Goal: Use online tool/utility: Utilize a website feature to perform a specific function

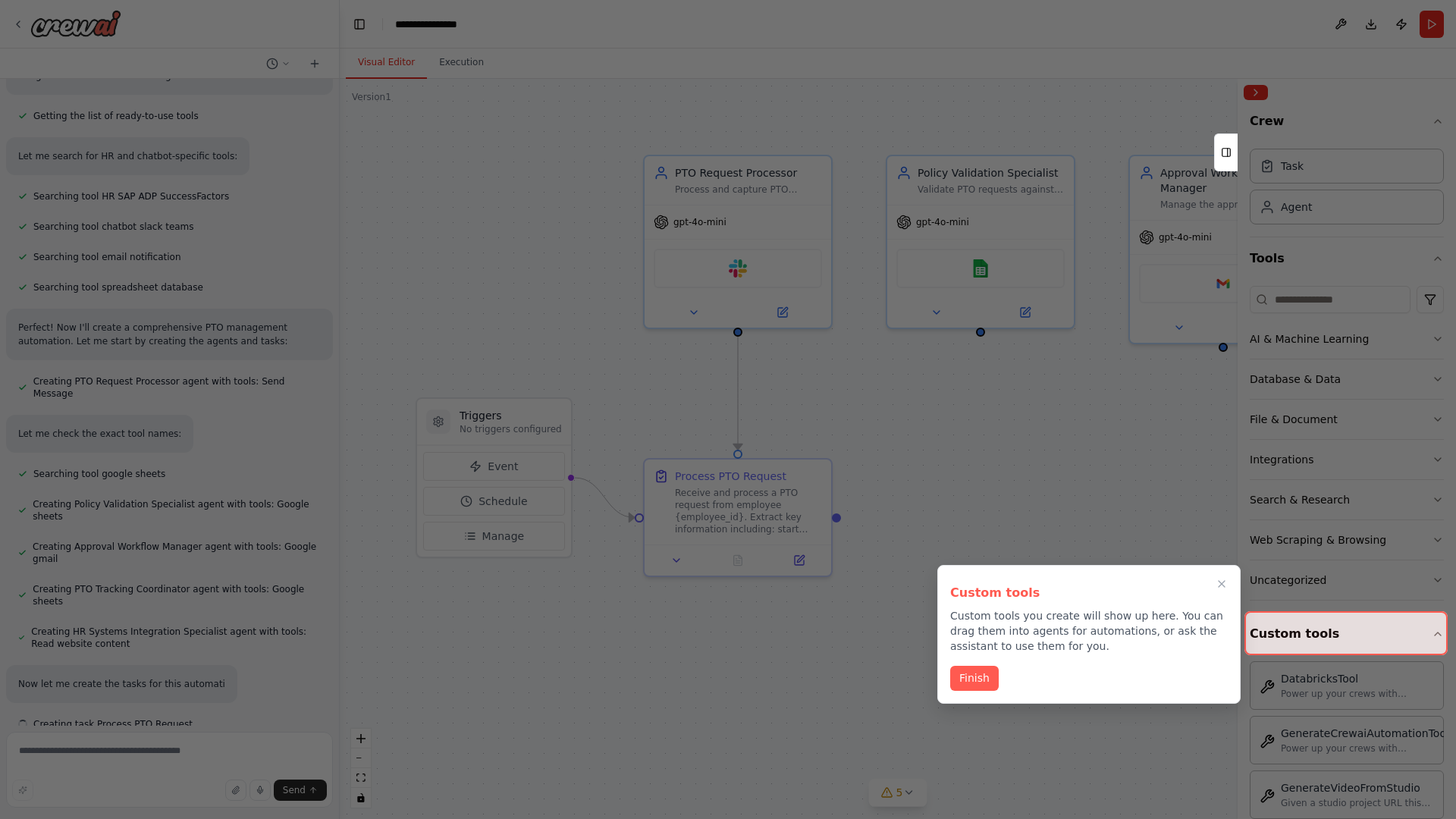
scroll to position [301, 0]
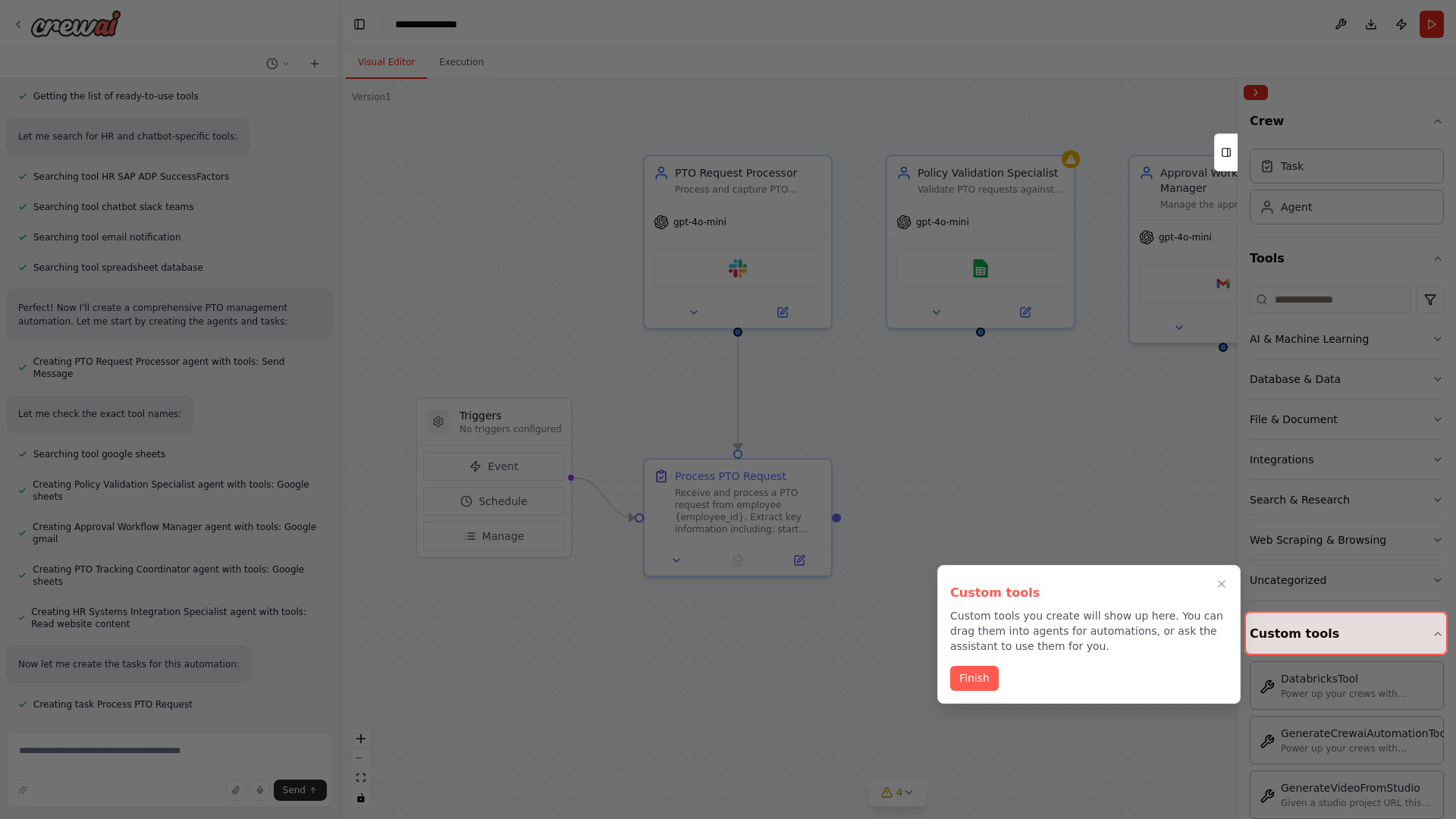
scroll to position [332, 0]
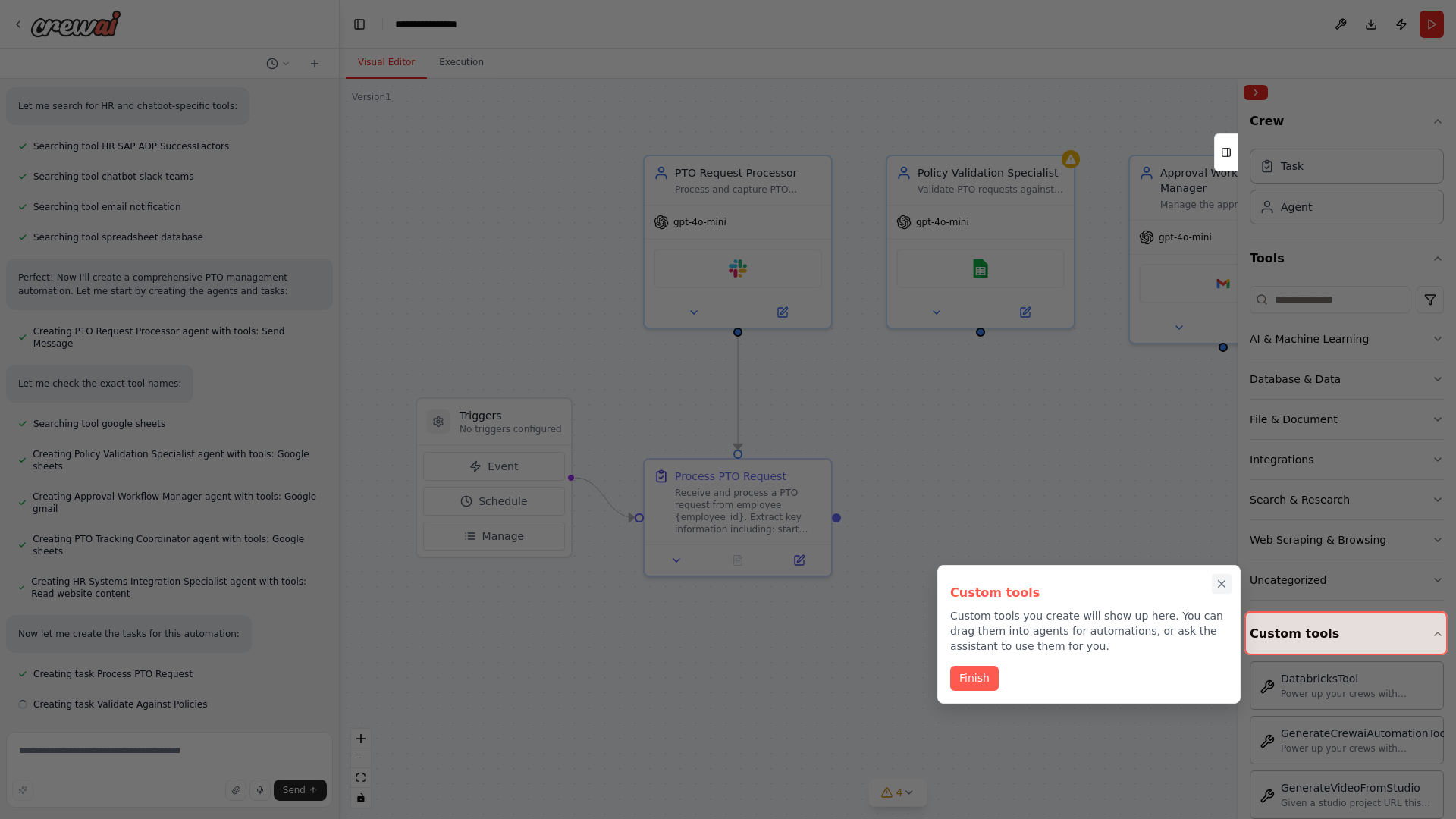
click at [1221, 584] on icon "Close walkthrough" at bounding box center [1221, 583] width 7 height 7
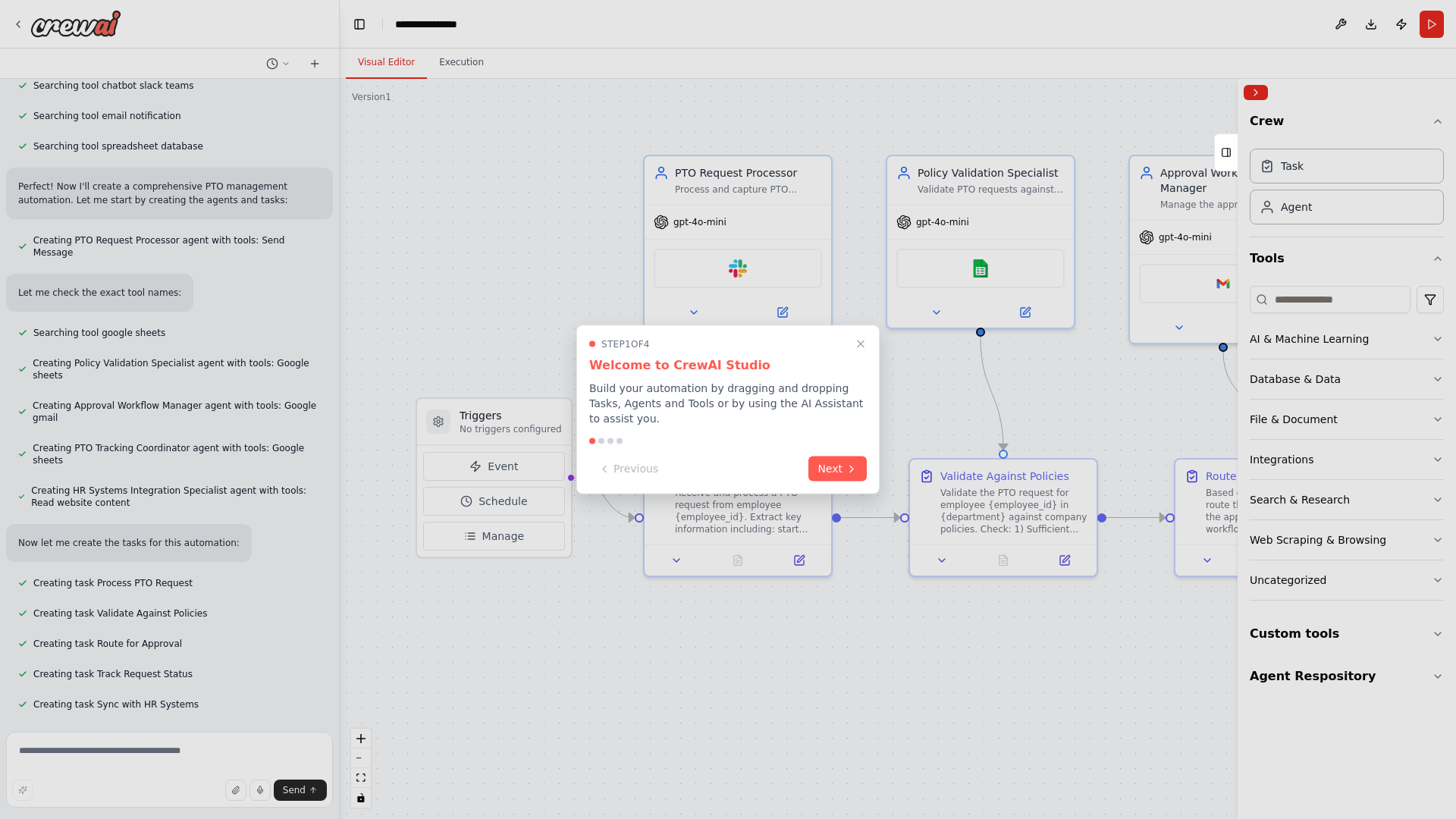
scroll to position [502, 0]
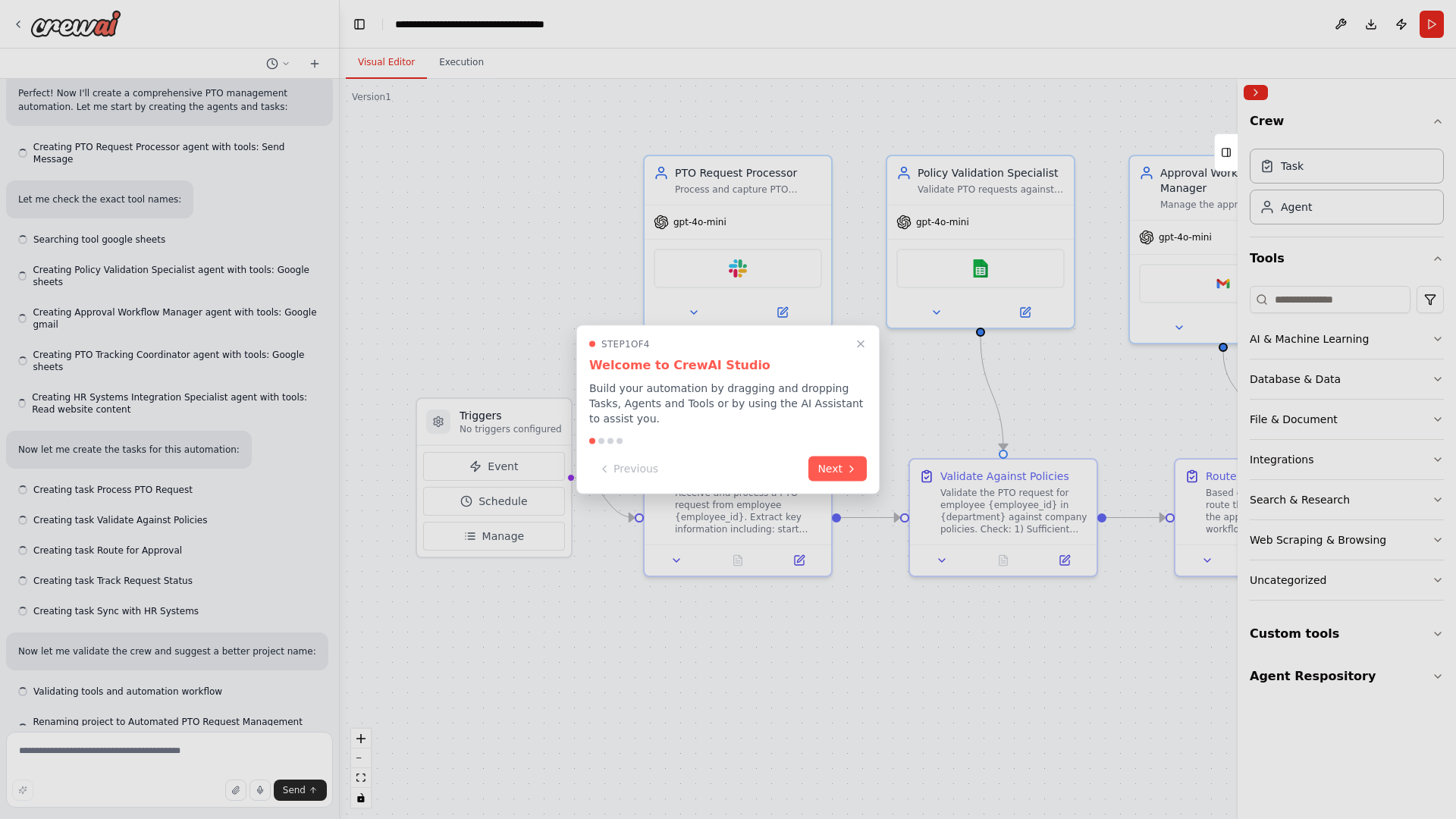
scroll to position [545, 0]
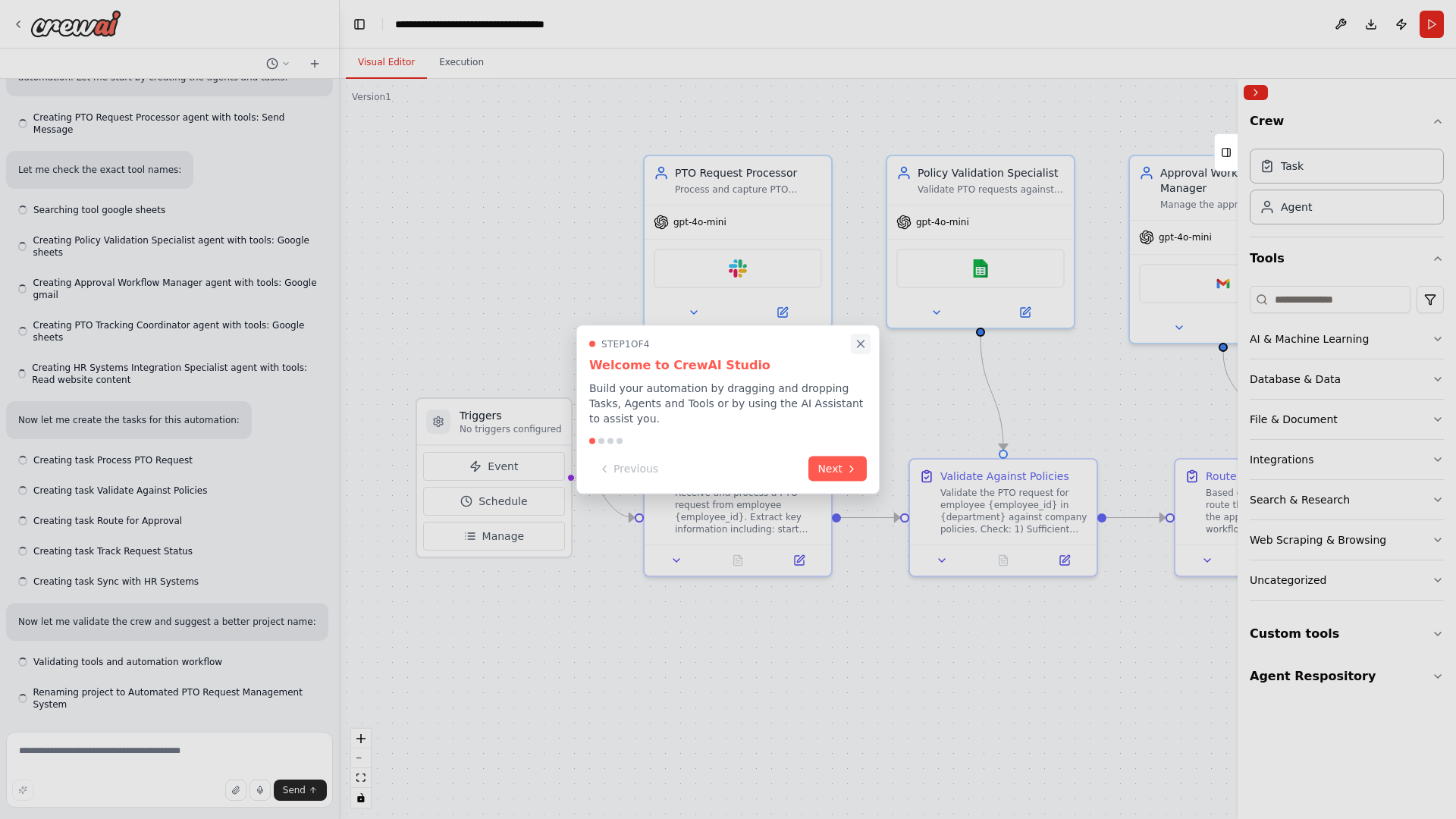
click at [860, 344] on icon "Close walkthrough" at bounding box center [860, 343] width 7 height 7
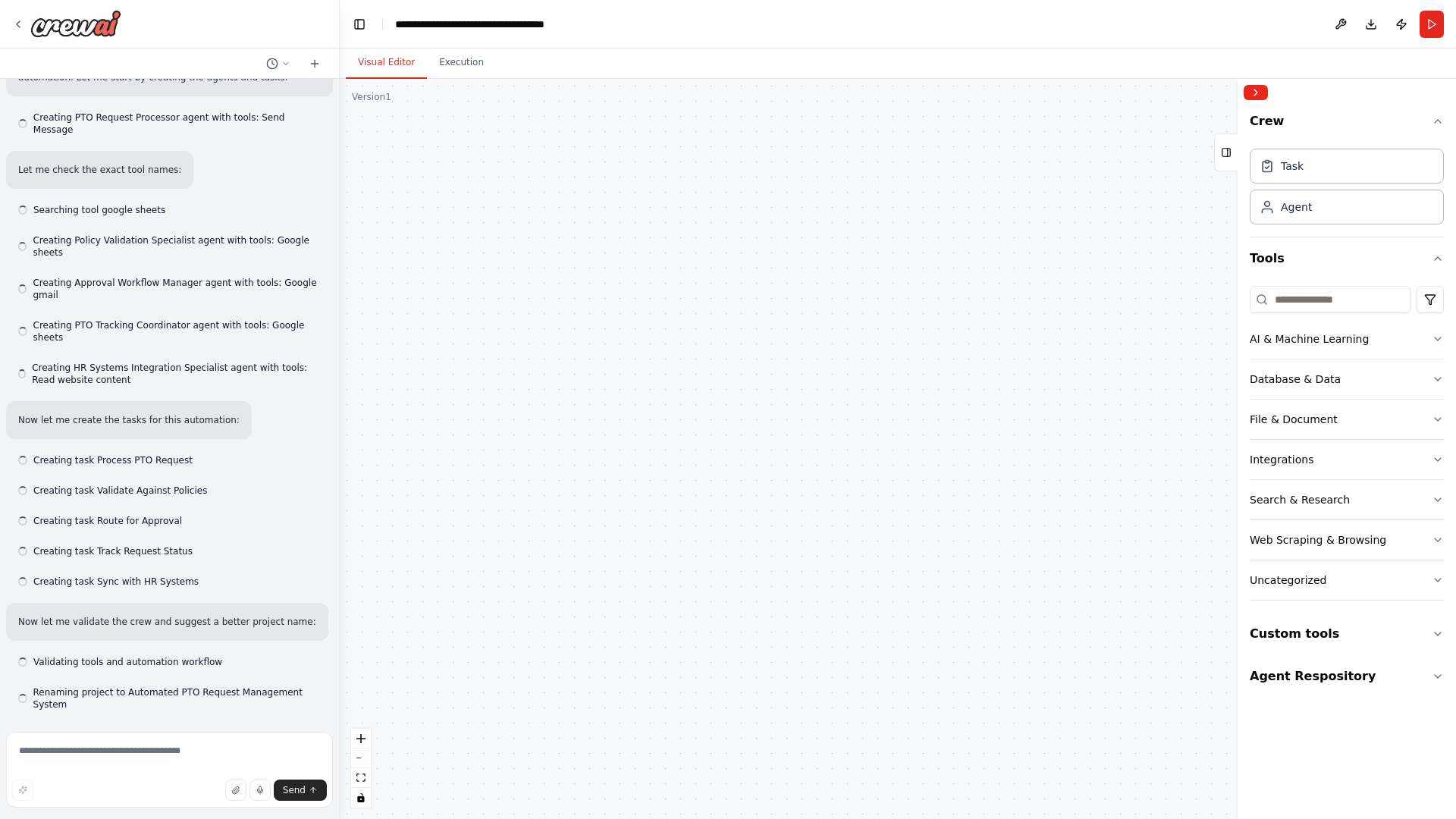
scroll to position [0, 0]
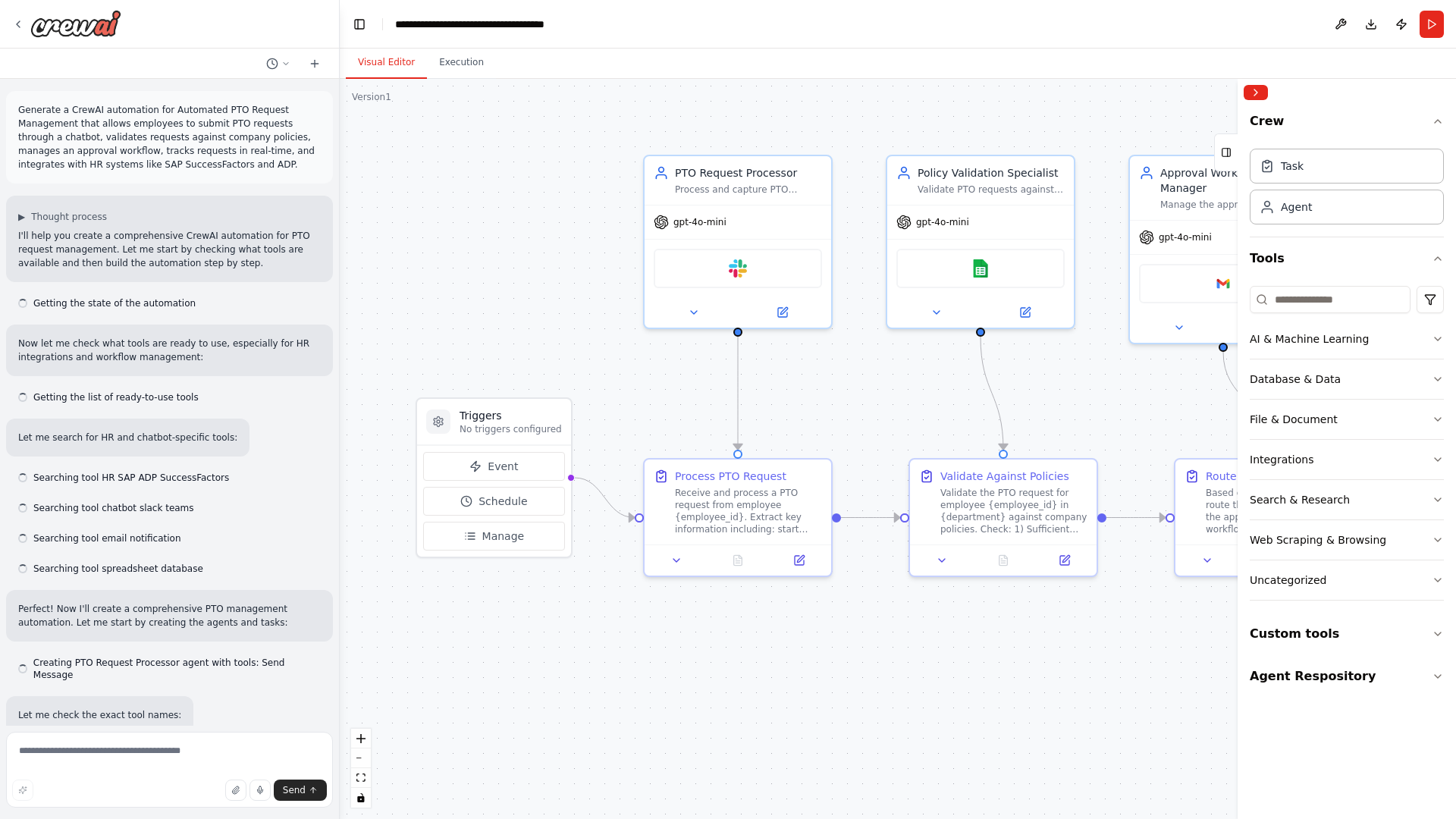
click at [22, 106] on p "Generate a CrewAI automation for Automated PTO Request Management that allows e…" at bounding box center [169, 137] width 302 height 69
click at [446, 167] on div ".deletable-edge-delete-btn { width: 20px; height: 20px; border: 0px solid #ffff…" at bounding box center [898, 449] width 1116 height 740
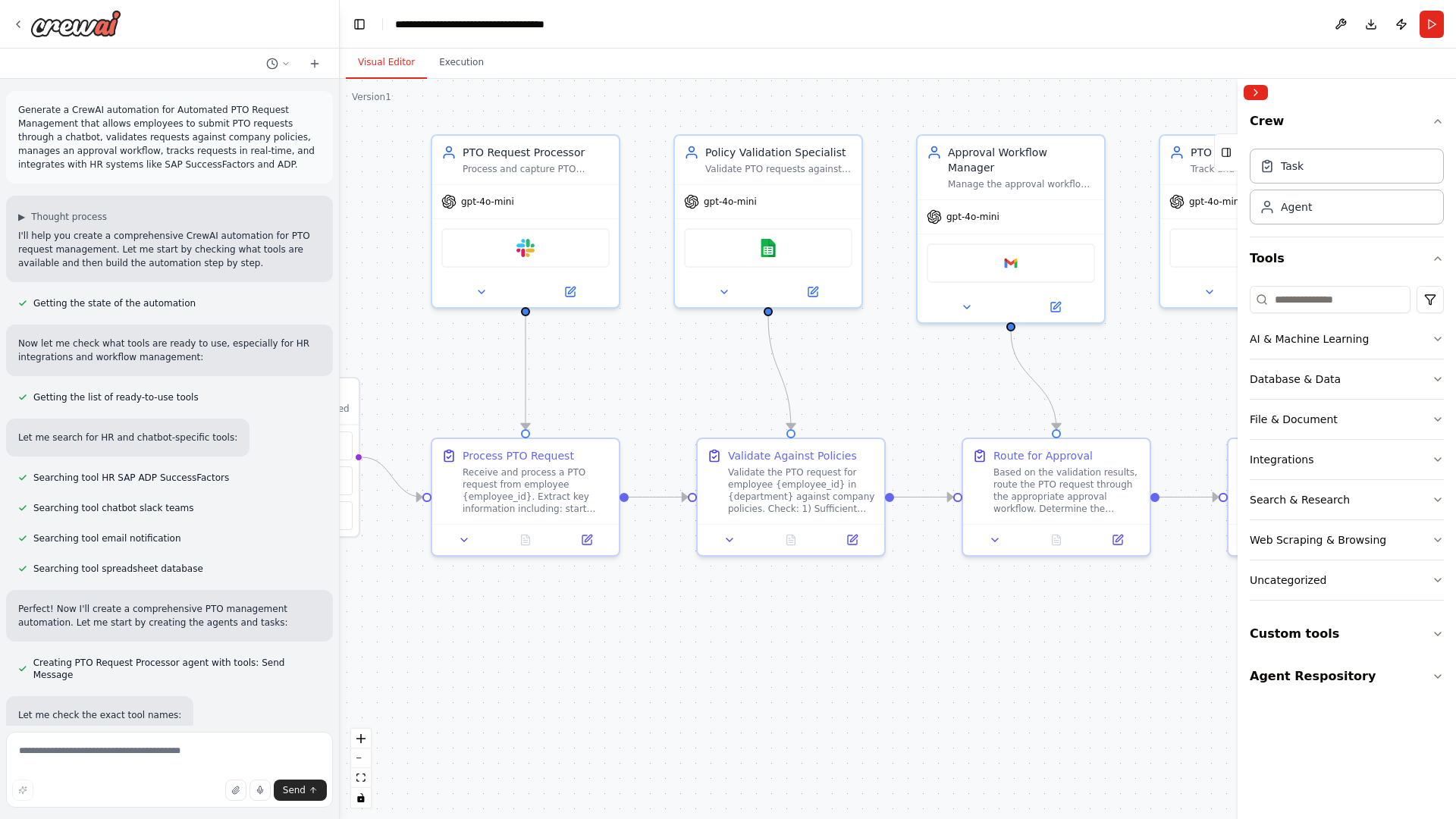
drag, startPoint x: 868, startPoint y: 713, endPoint x: 550, endPoint y: 682, distance: 319.5
click at [550, 682] on div ".deletable-edge-delete-btn { width: 20px; height: 20px; border: 0px solid #ffff…" at bounding box center [898, 449] width 1116 height 740
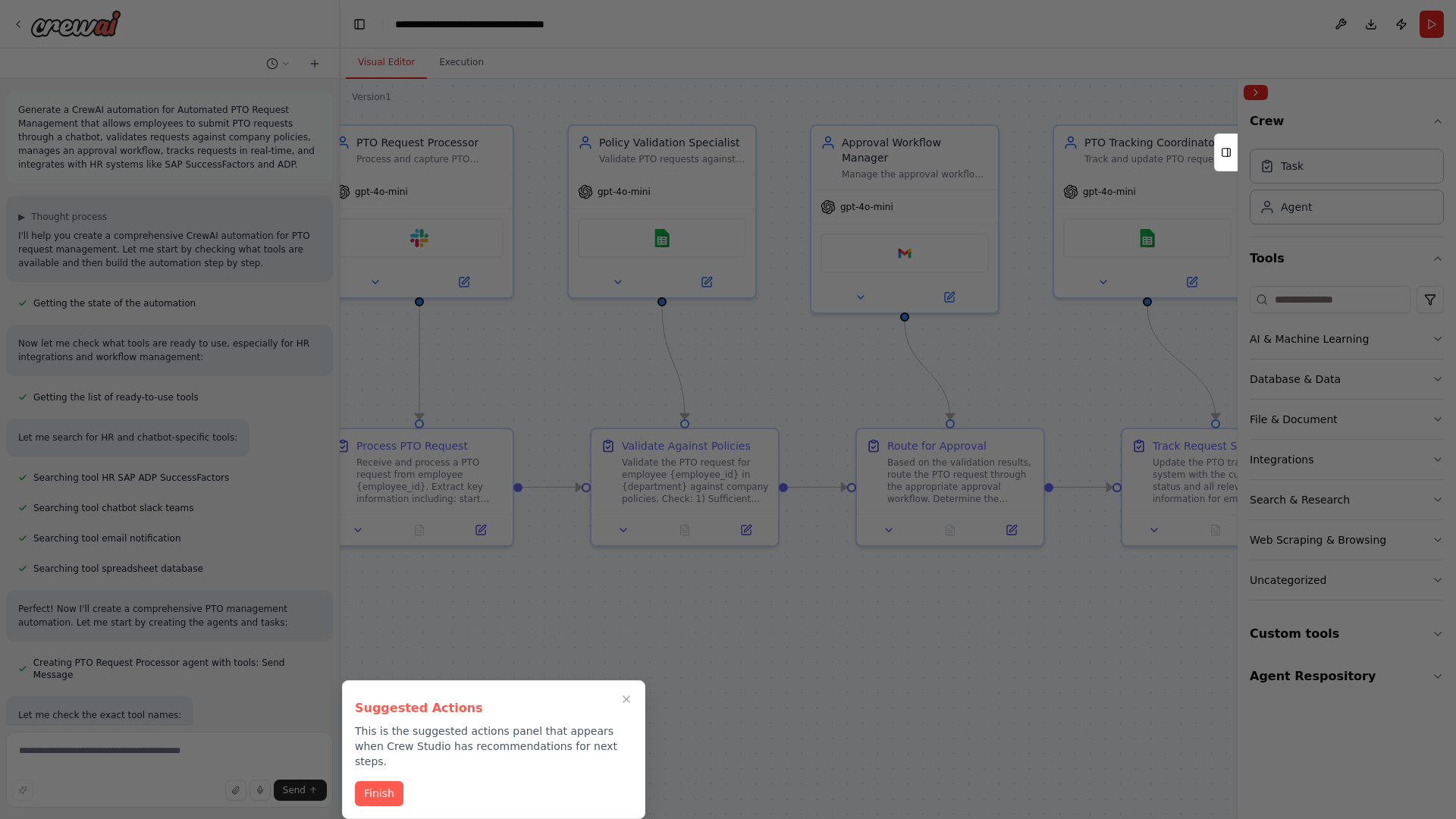
drag, startPoint x: 550, startPoint y: 682, endPoint x: 610, endPoint y: 403, distance: 285.4
click at [610, 403] on div "Generate a CrewAI automation for Automated PTO Request Management that allows e…" at bounding box center [728, 410] width 1456 height 819
